Goal: Information Seeking & Learning: Compare options

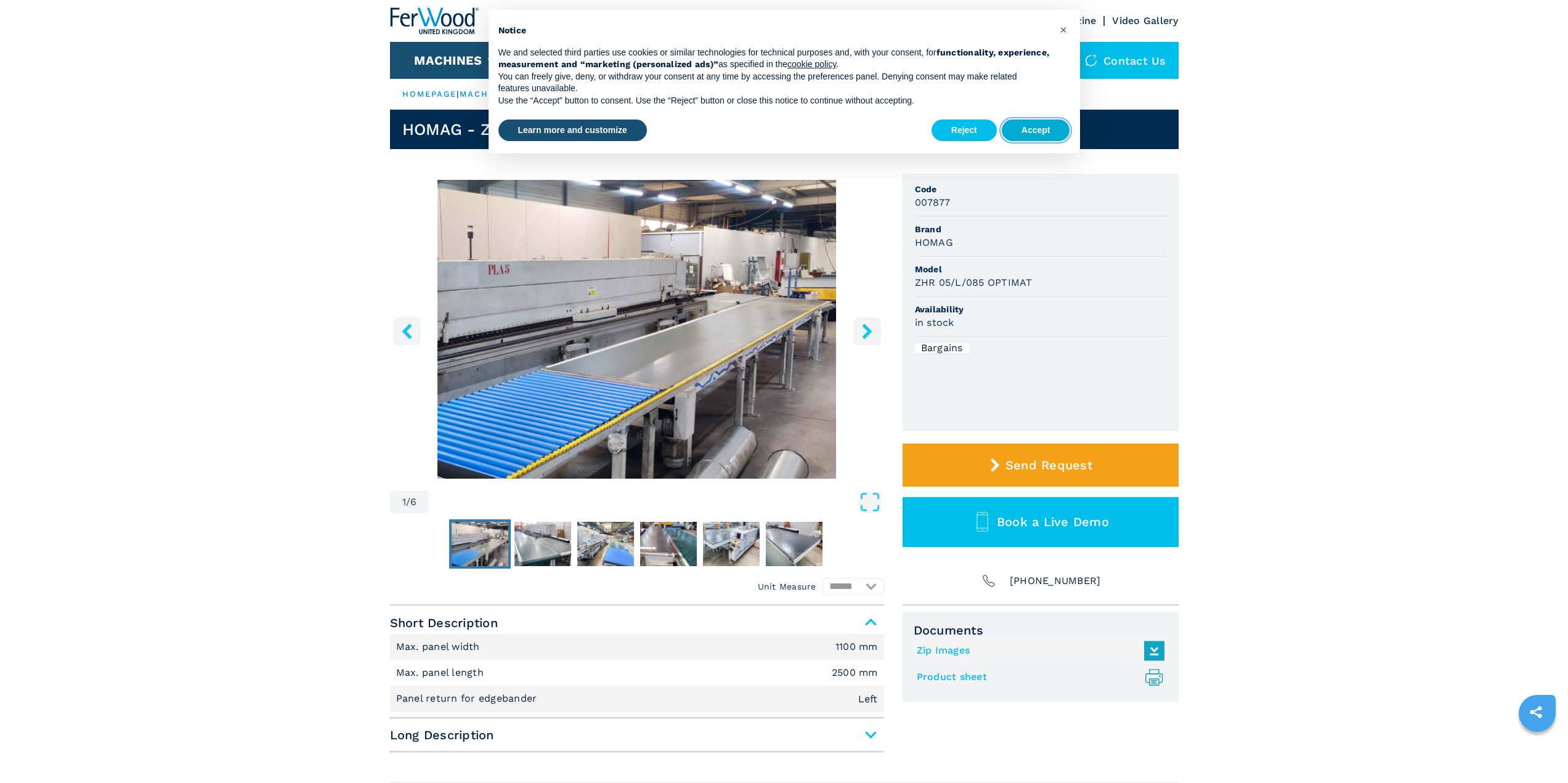
click at [1026, 132] on button "Accept" at bounding box center [1036, 130] width 69 height 22
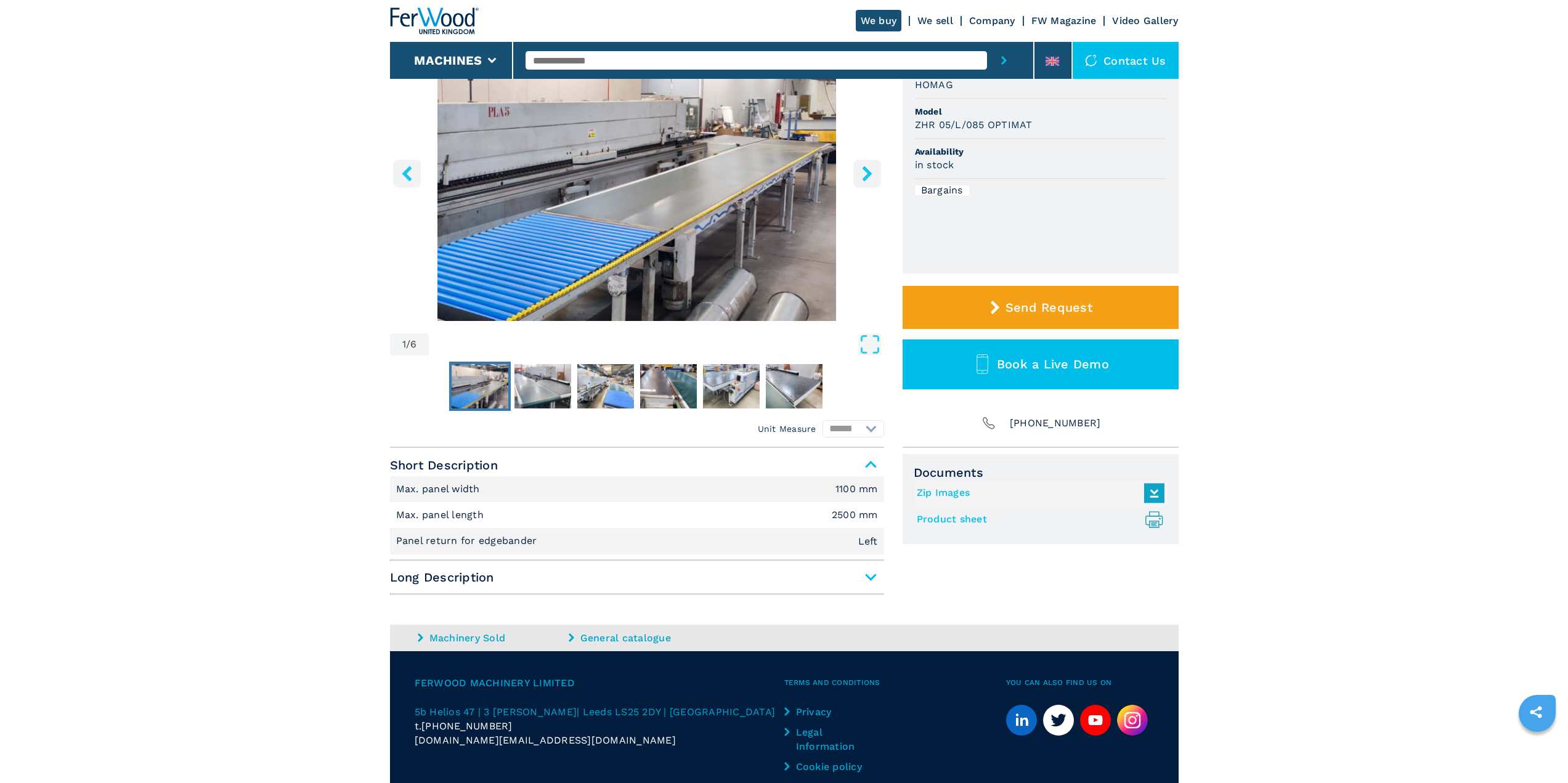
scroll to position [185, 0]
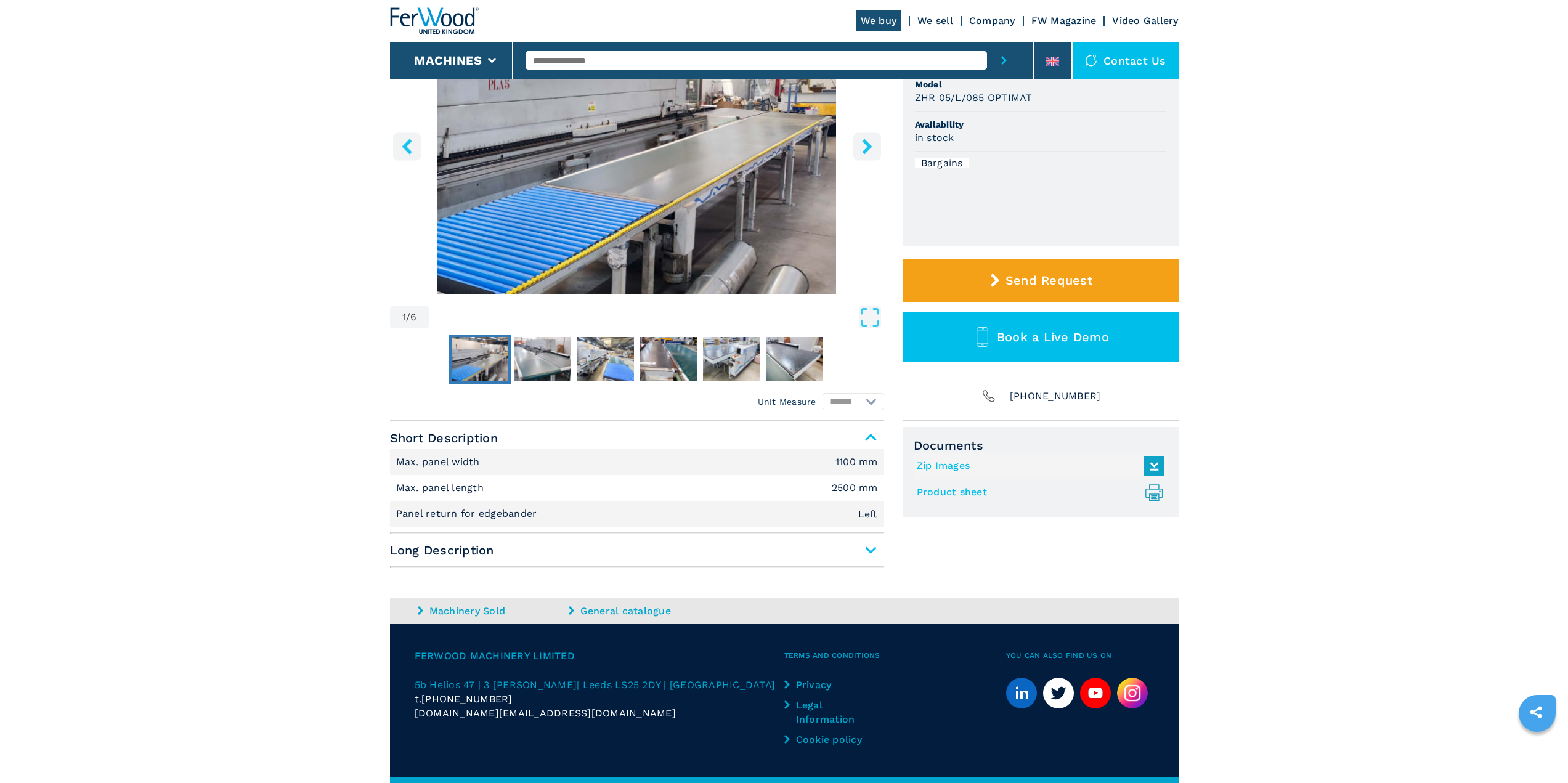
click at [864, 559] on span "Long Description" at bounding box center [637, 551] width 494 height 22
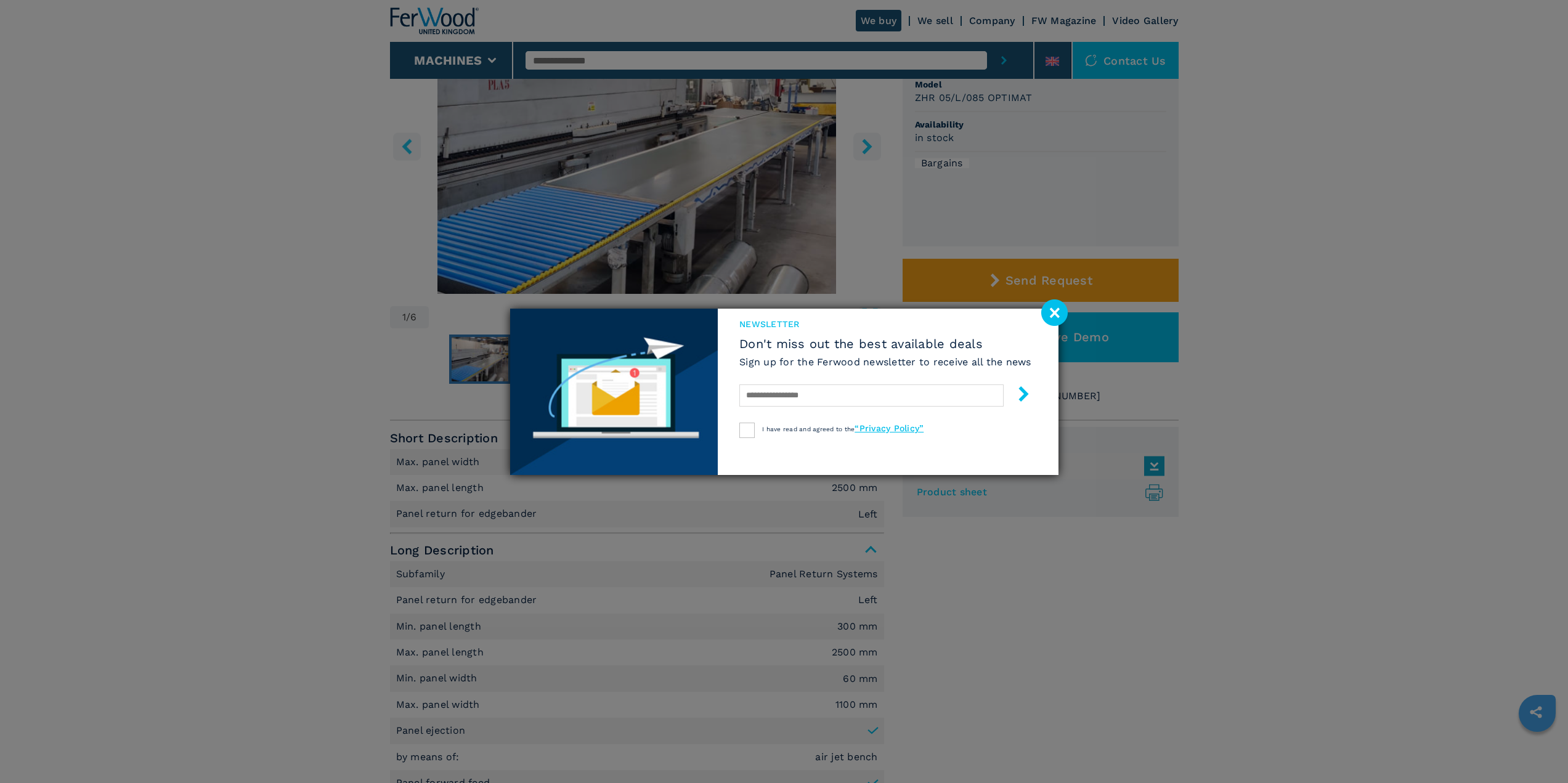
click at [1052, 310] on image at bounding box center [1054, 312] width 27 height 27
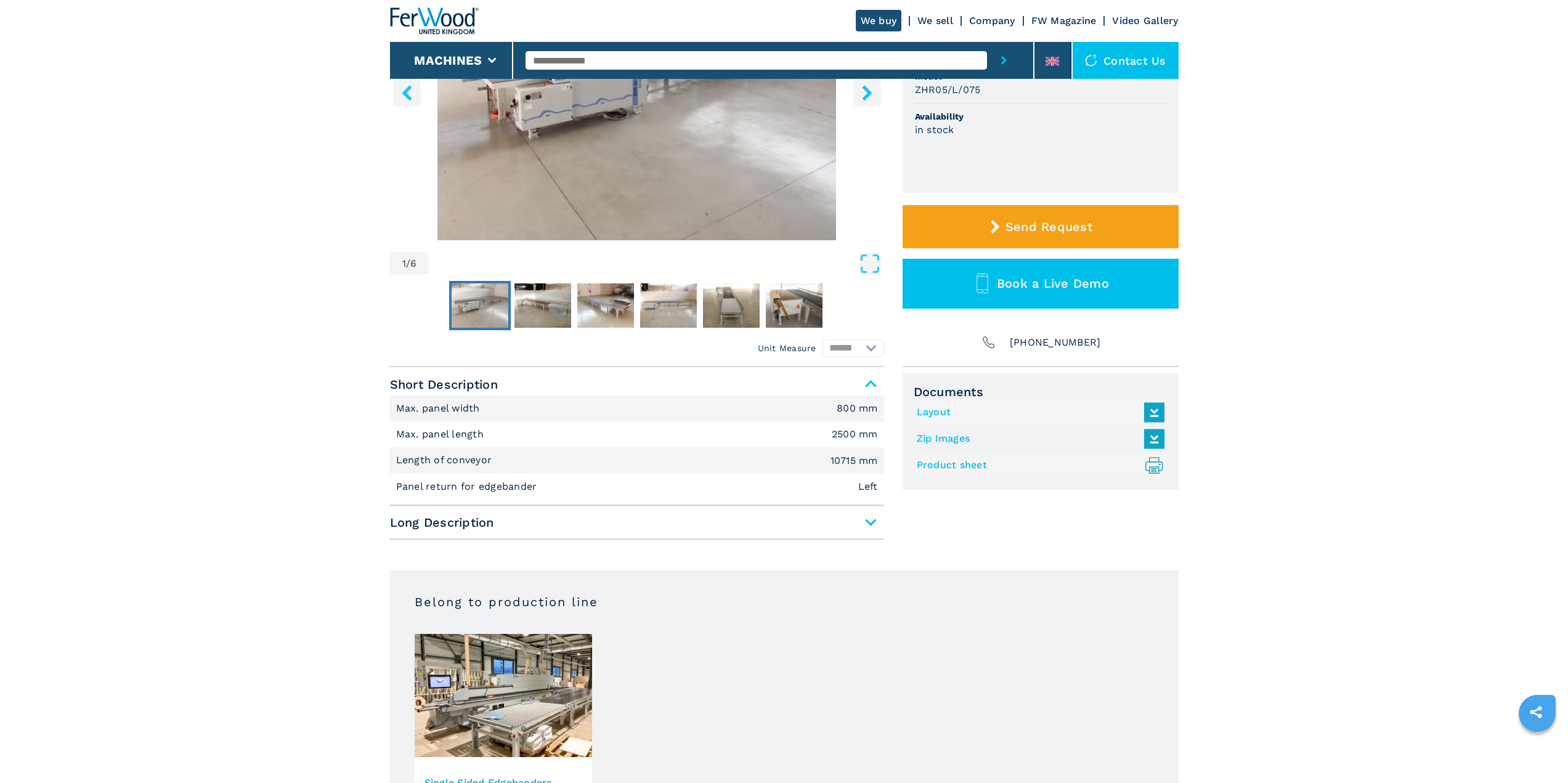
scroll to position [246, 0]
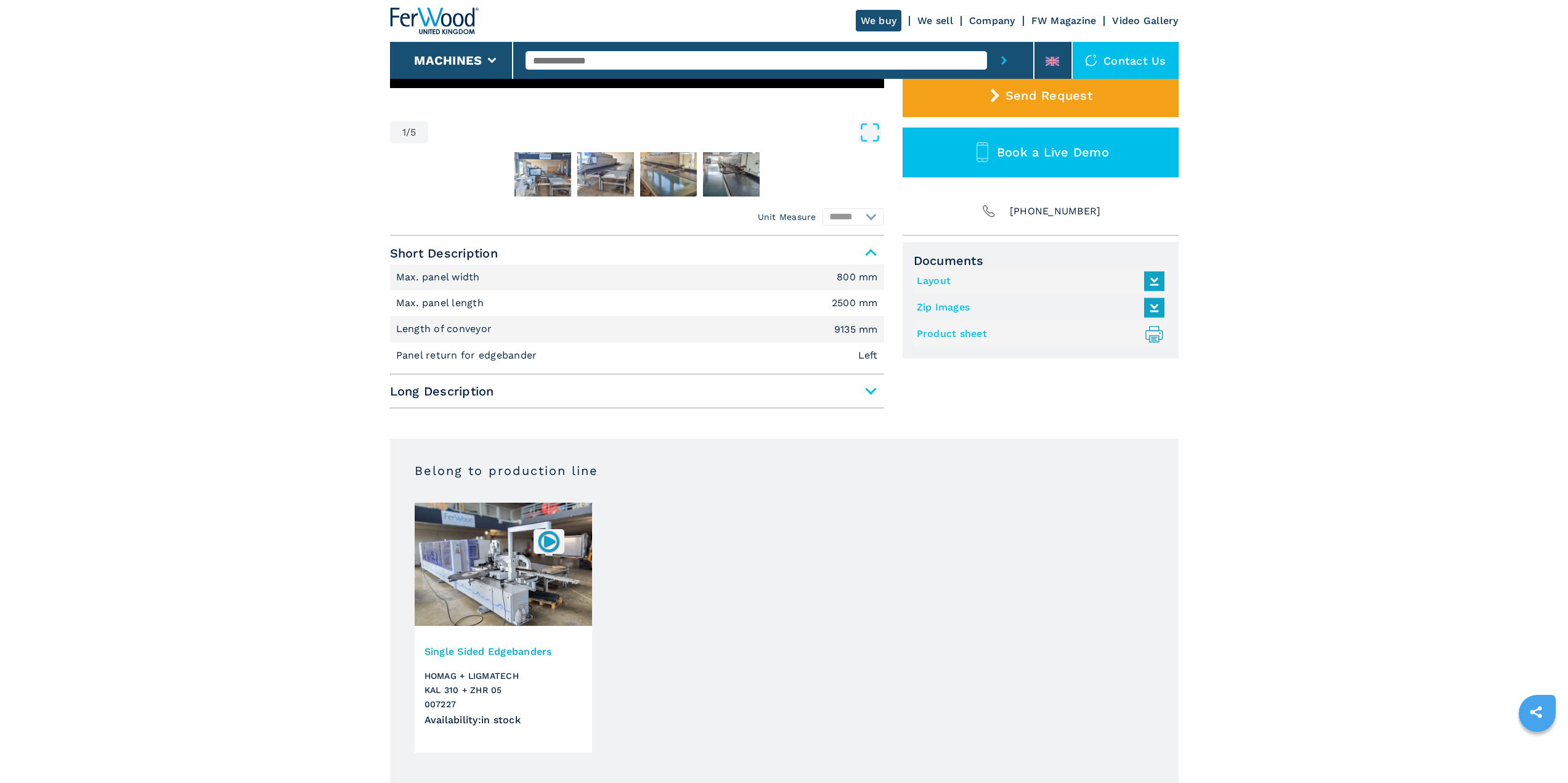
scroll to position [603, 0]
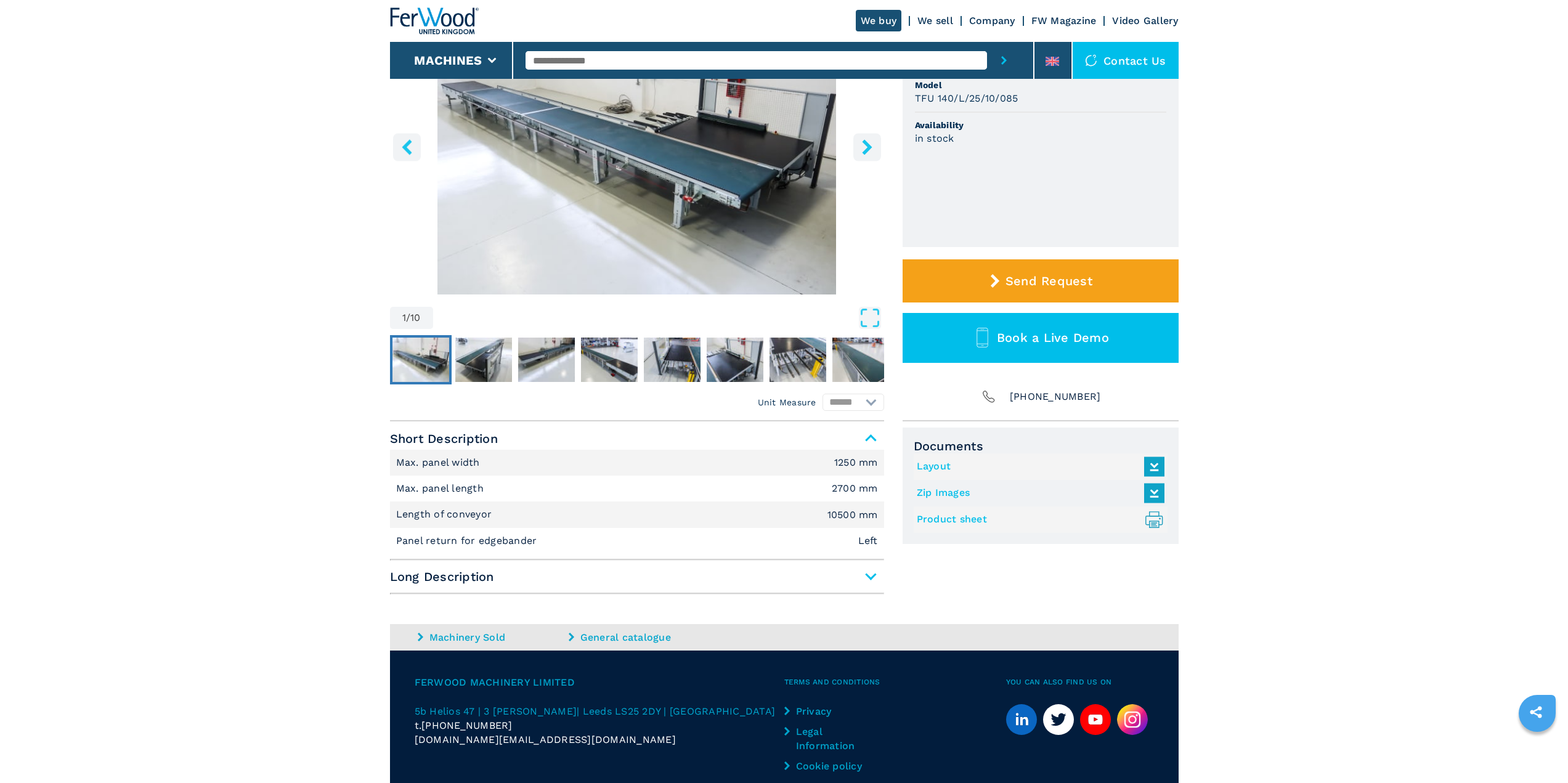
scroll to position [185, 0]
click at [870, 575] on span "Long Description" at bounding box center [637, 576] width 494 height 22
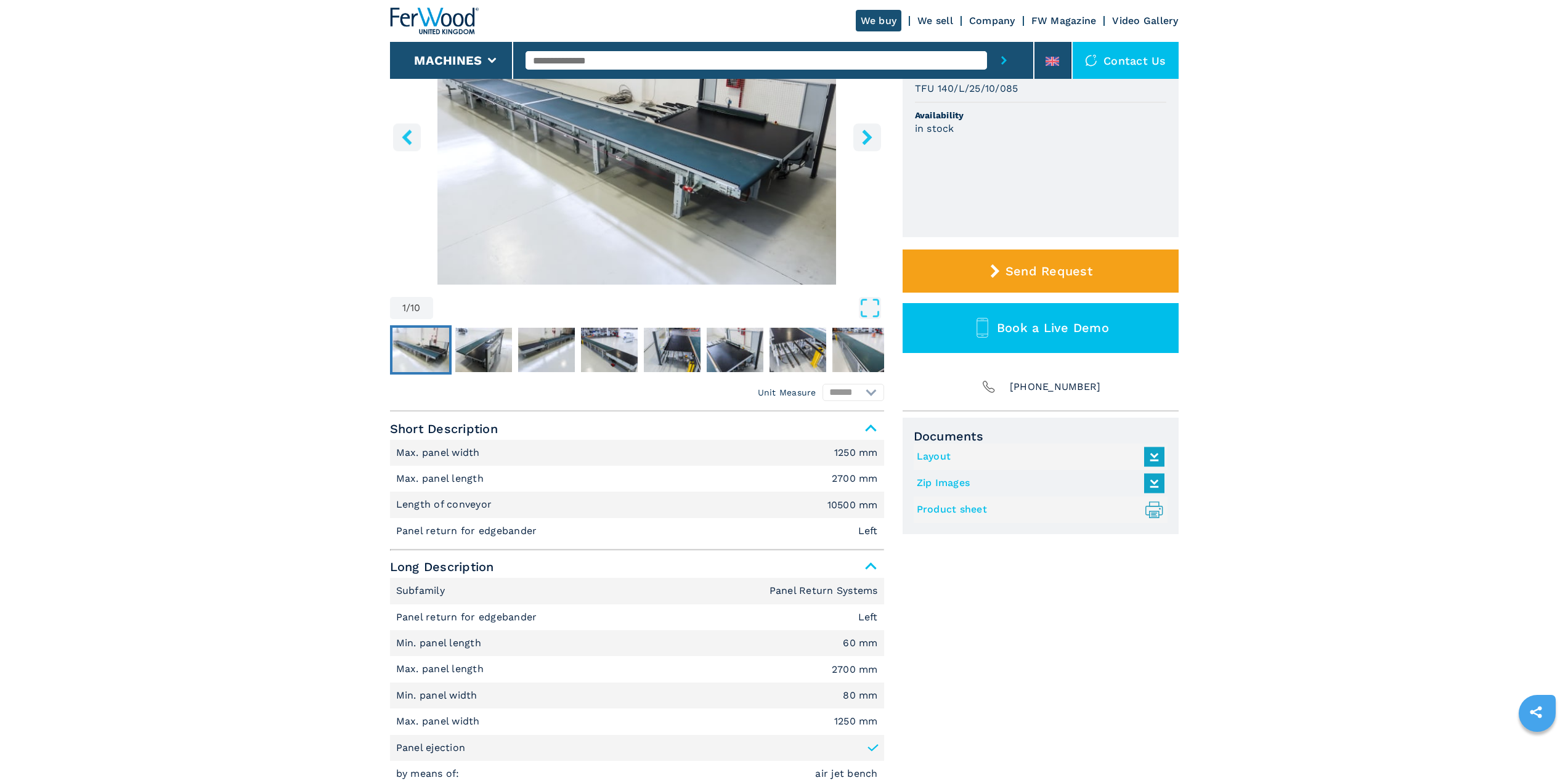
scroll to position [62, 0]
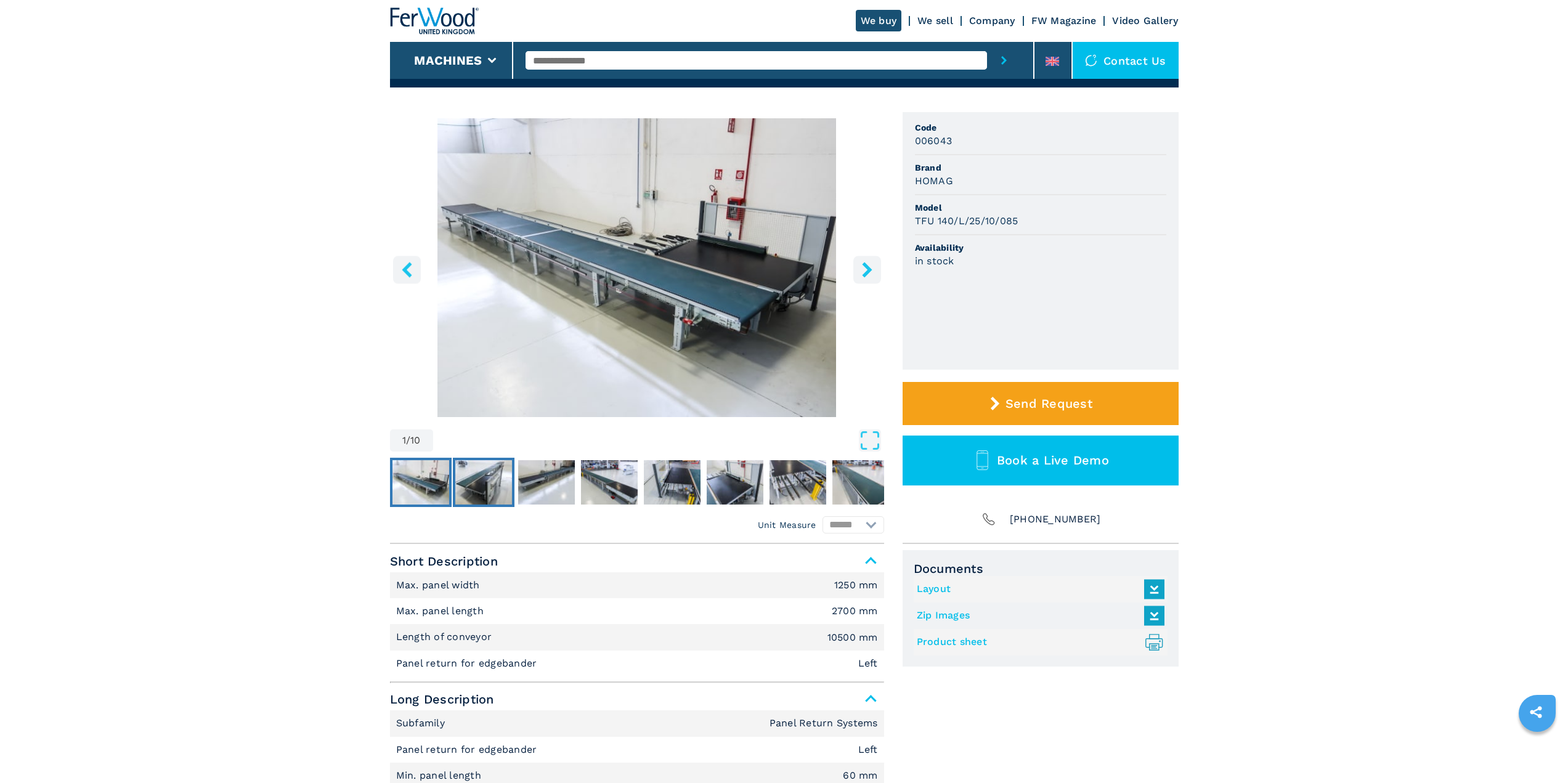
click at [503, 502] on img "Go to Slide 2" at bounding box center [484, 483] width 57 height 45
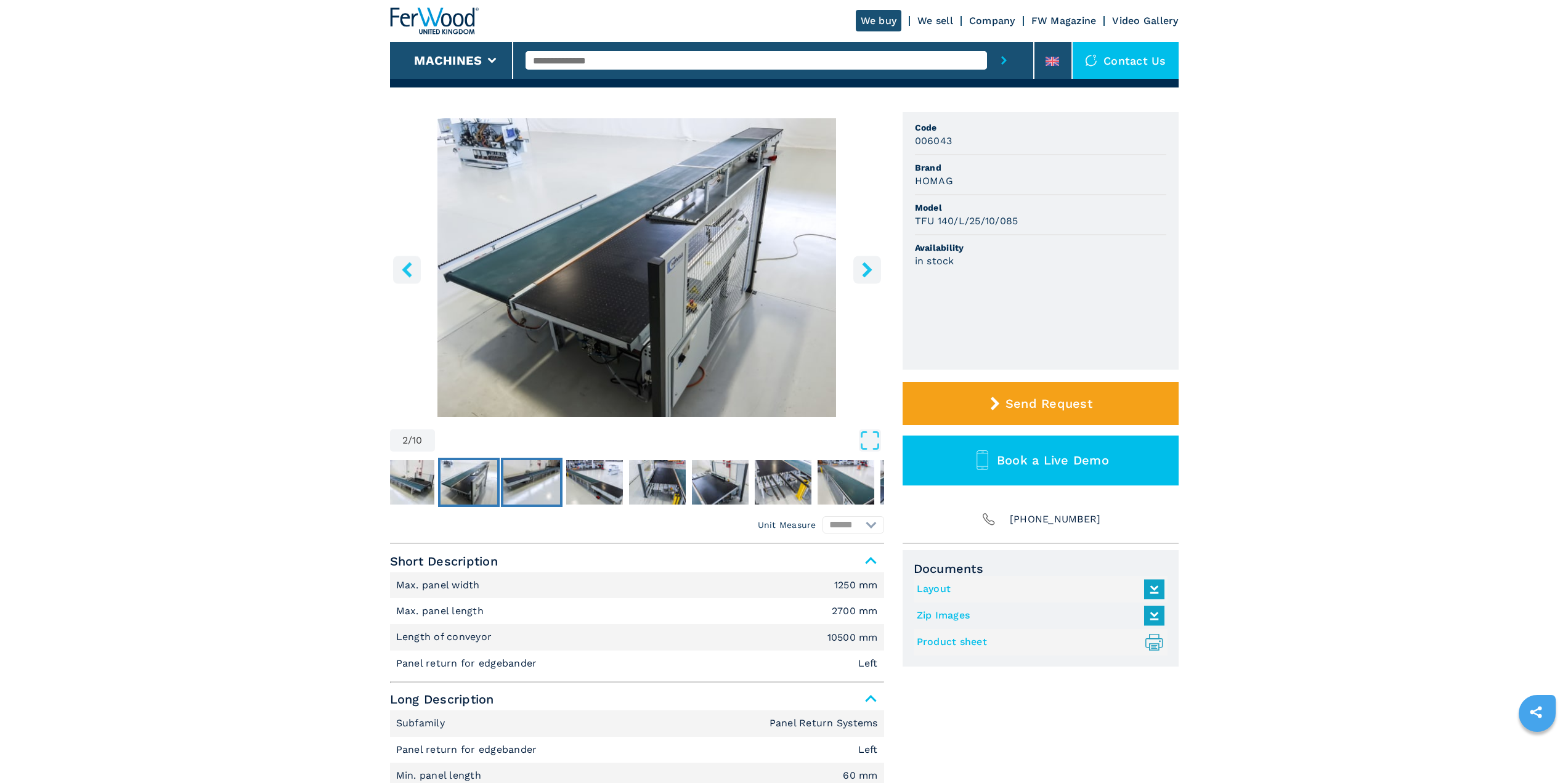
click at [519, 490] on img "Go to Slide 3" at bounding box center [532, 483] width 57 height 45
click at [522, 485] on img "Go to Slide 3" at bounding box center [532, 483] width 57 height 45
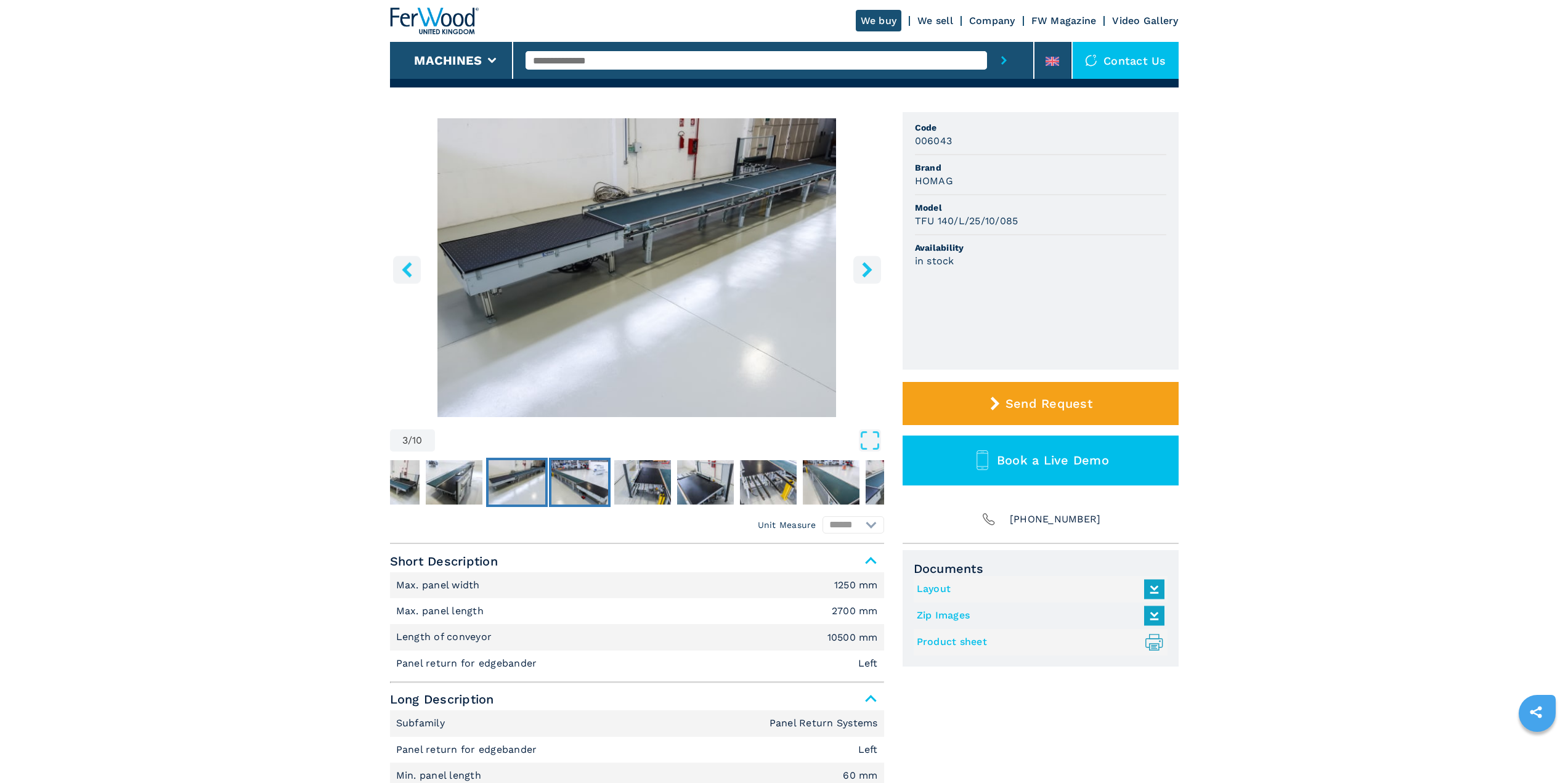
click at [572, 480] on img "Go to Slide 4" at bounding box center [580, 483] width 57 height 45
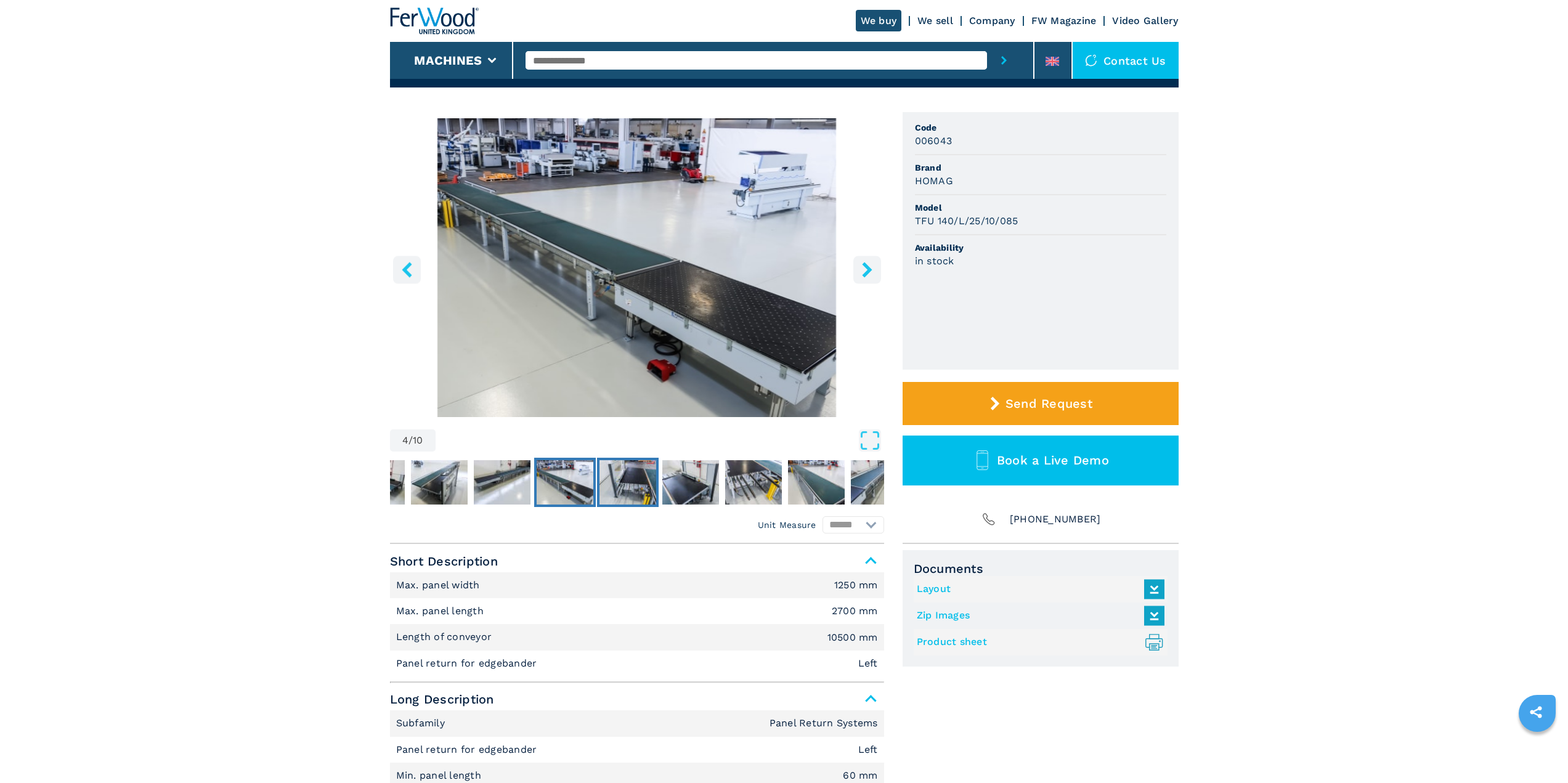
click at [648, 483] on img "Go to Slide 5" at bounding box center [628, 483] width 57 height 45
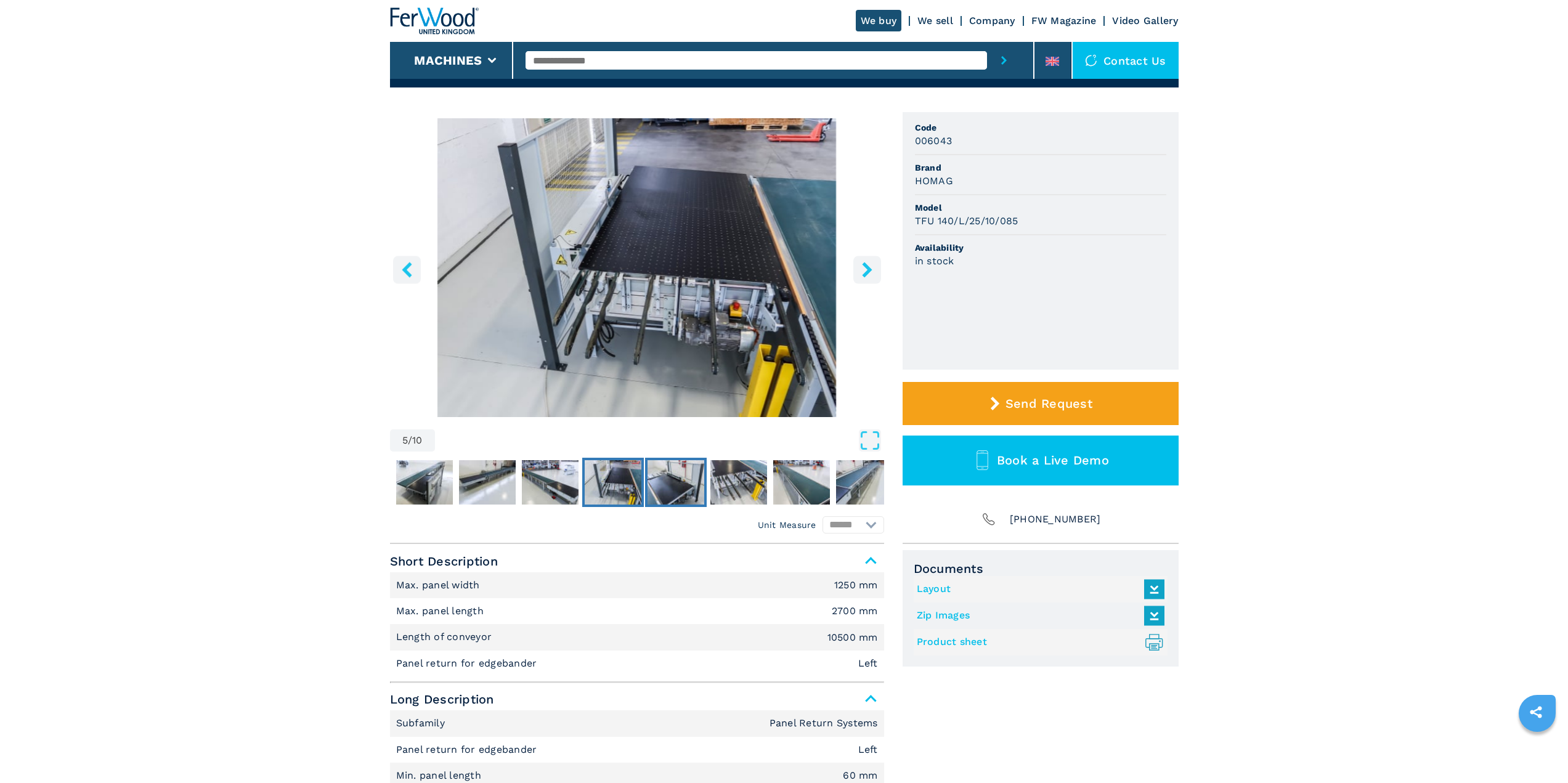
click at [666, 480] on img "Go to Slide 6" at bounding box center [676, 483] width 57 height 45
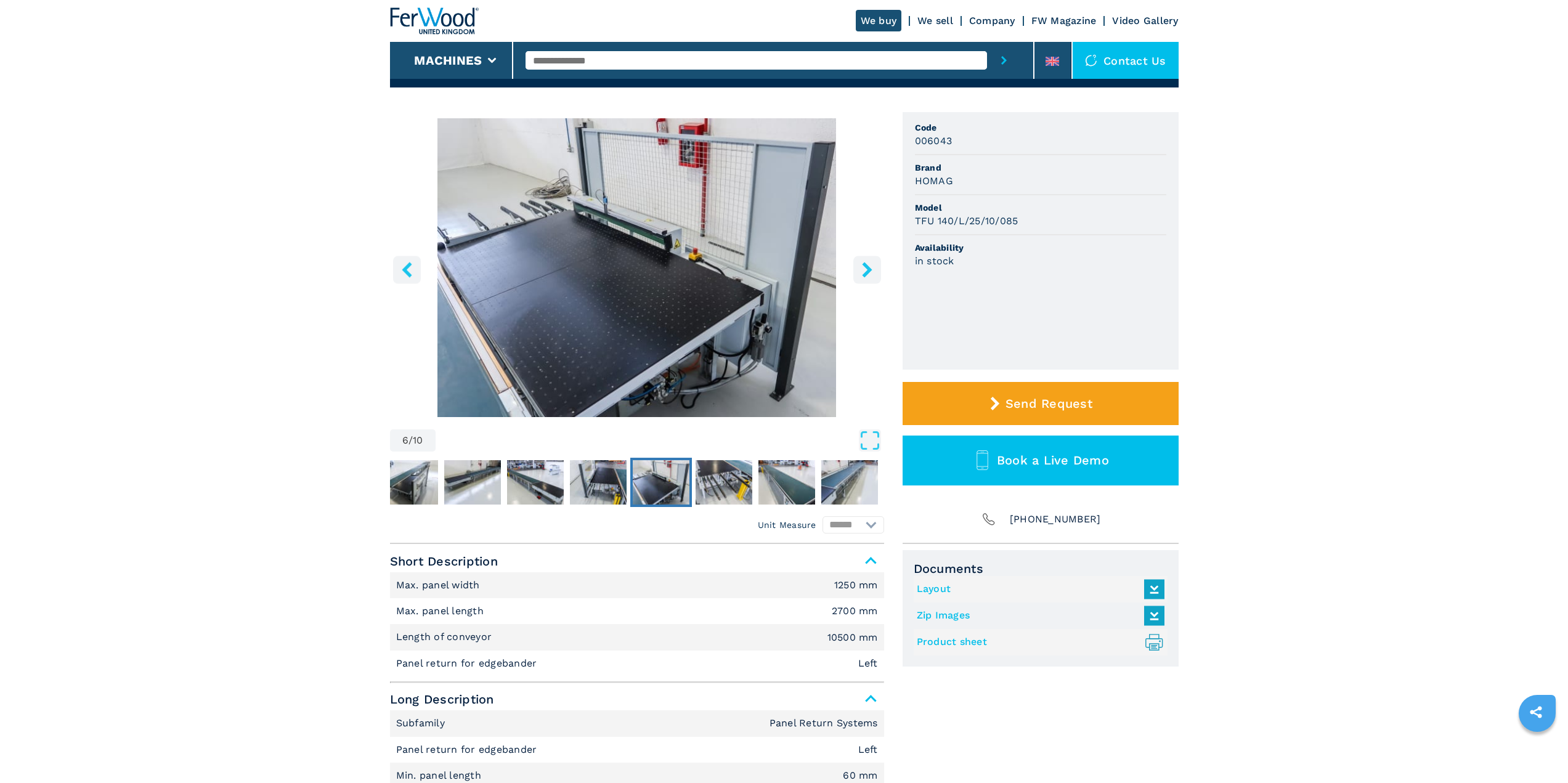
click at [688, 478] on img "Go to Slide 6" at bounding box center [661, 483] width 57 height 45
click at [745, 481] on img "Go to Slide 7" at bounding box center [724, 483] width 57 height 45
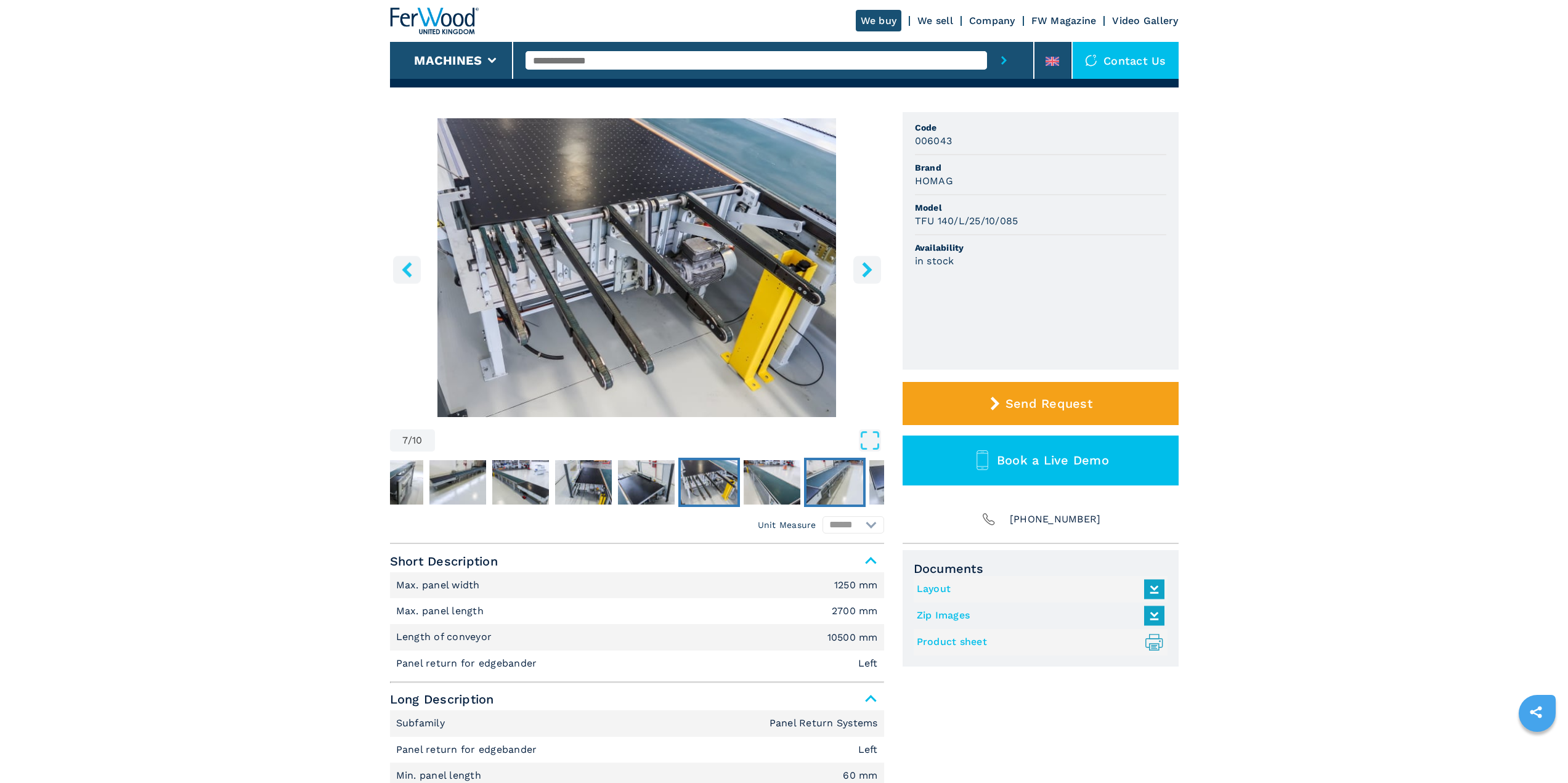
click at [826, 479] on img "Go to Slide 9" at bounding box center [835, 483] width 57 height 45
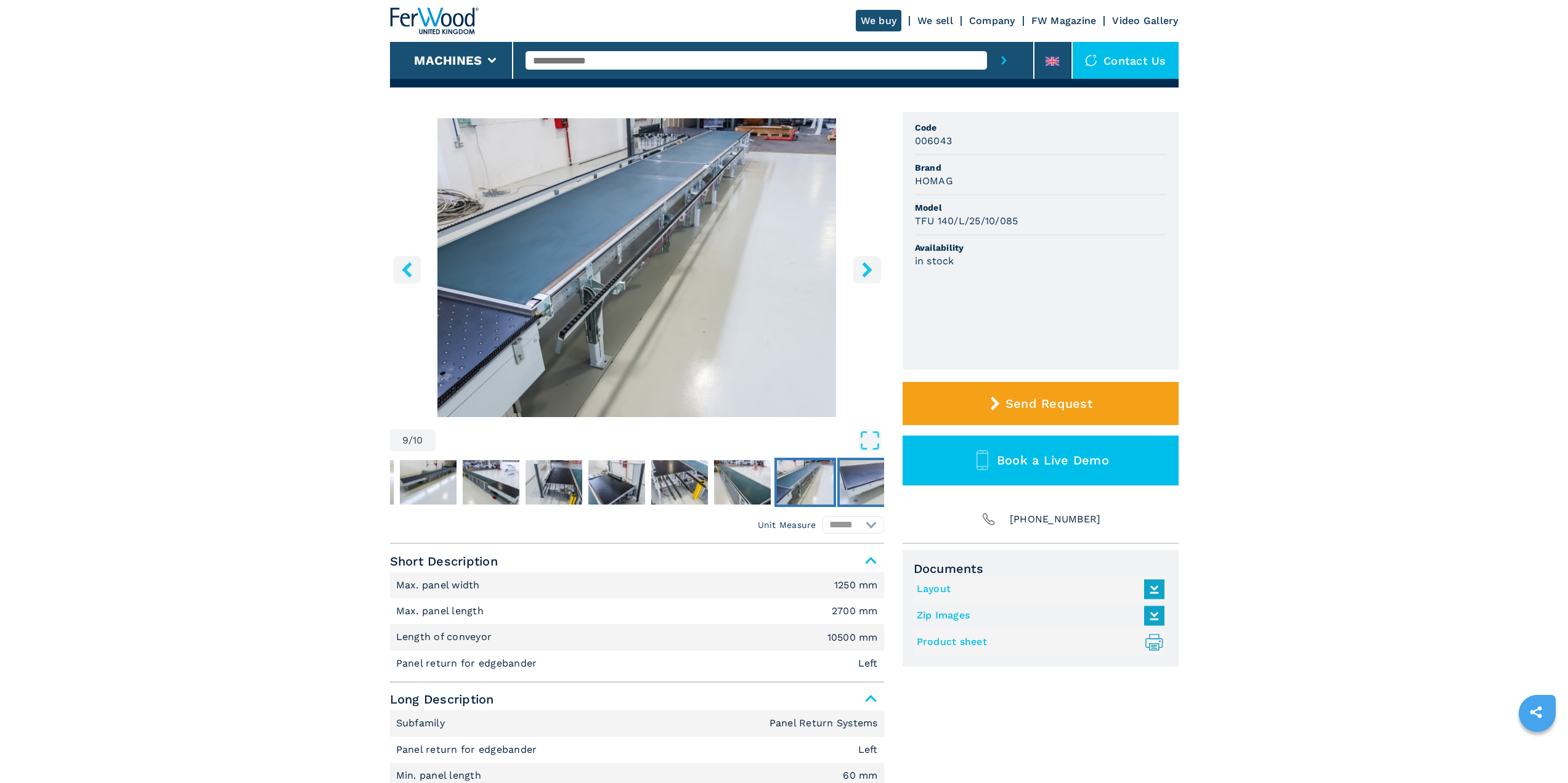
click at [860, 474] on img "Go to Slide 10" at bounding box center [868, 483] width 57 height 45
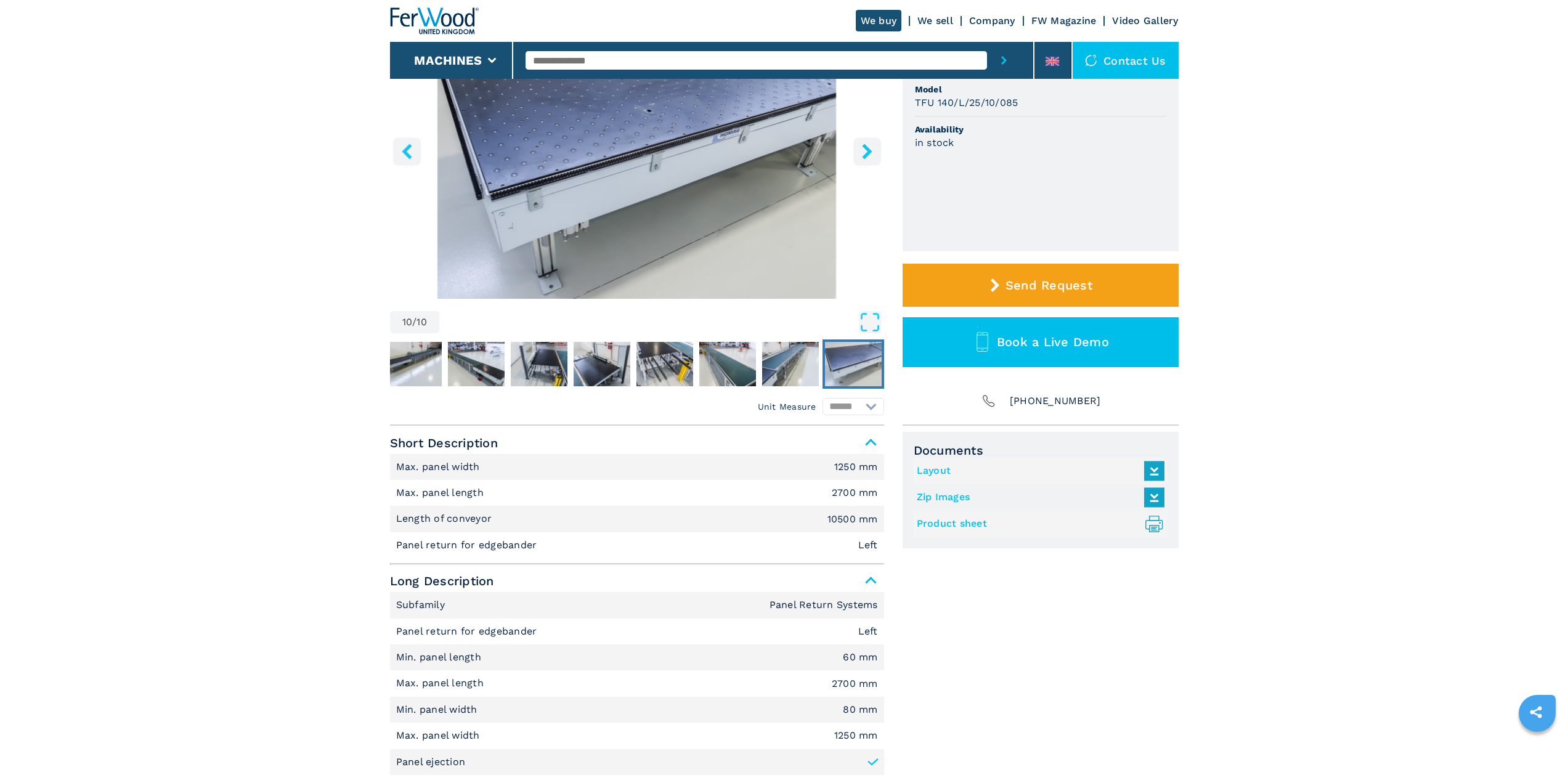
scroll to position [0, 0]
